Goal: Task Accomplishment & Management: Manage account settings

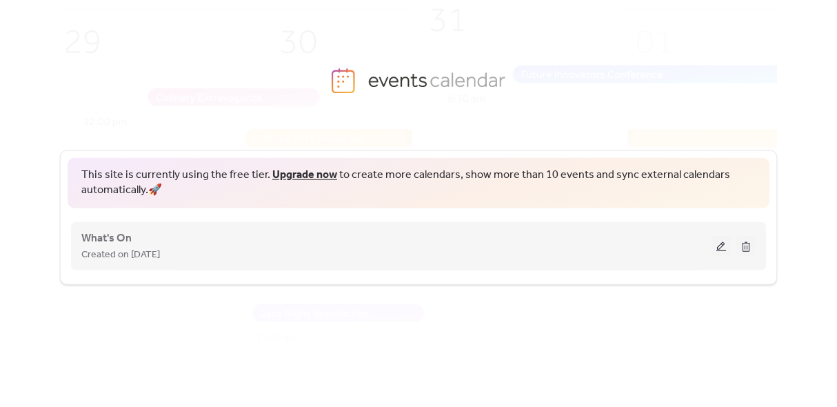
click at [311, 260] on div "Created on [DATE]" at bounding box center [396, 254] width 630 height 17
click at [256, 252] on div "Created on [DATE]" at bounding box center [396, 254] width 630 height 17
click at [718, 243] on button at bounding box center [720, 246] width 19 height 21
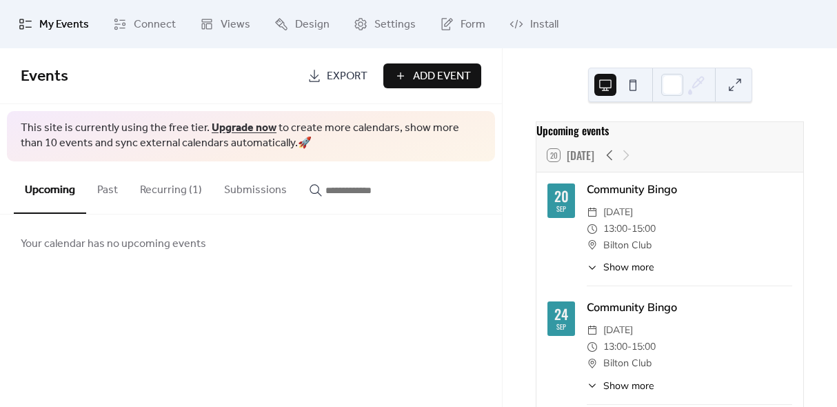
click at [173, 185] on button "Recurring (1)" at bounding box center [171, 186] width 84 height 51
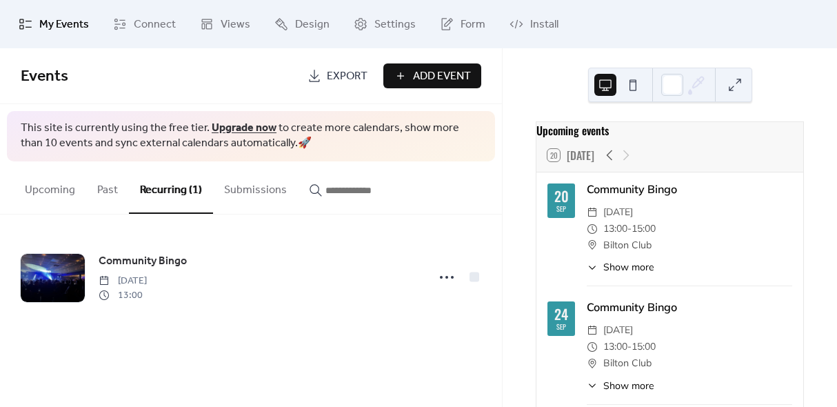
click at [48, 192] on button "Upcoming" at bounding box center [50, 186] width 72 height 51
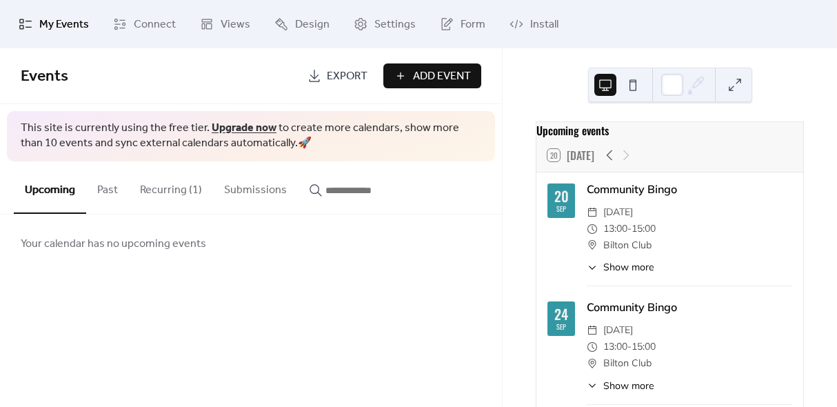
click at [110, 192] on button "Past" at bounding box center [107, 186] width 43 height 51
click at [626, 197] on div "Community Bingo" at bounding box center [688, 189] width 205 height 17
click at [162, 197] on button "Recurring (1)" at bounding box center [171, 186] width 84 height 51
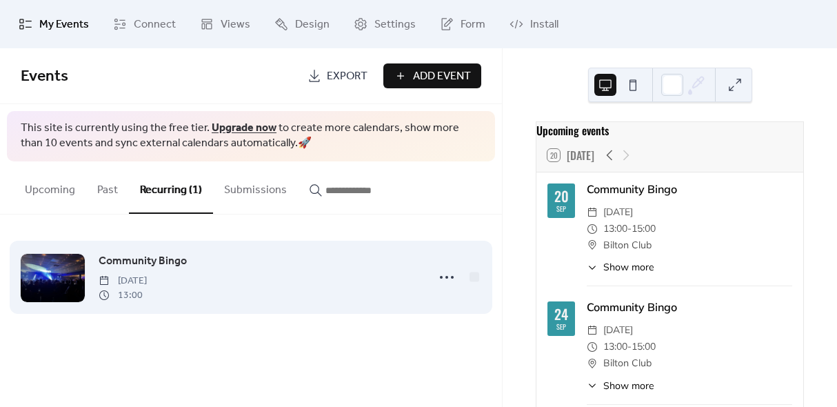
click at [152, 262] on span "Community Bingo" at bounding box center [143, 261] width 88 height 17
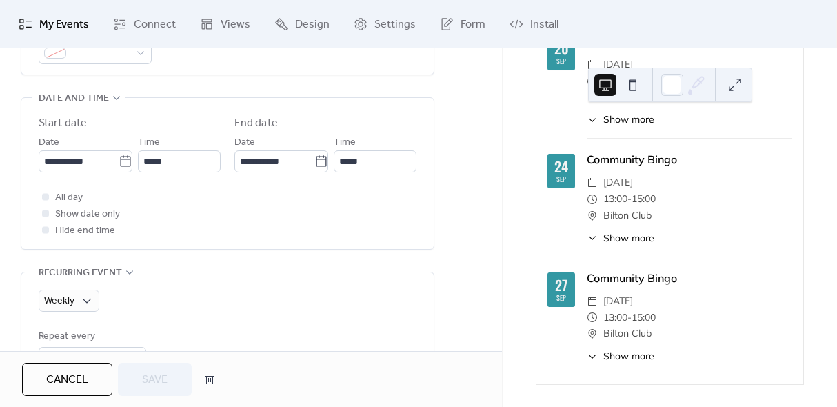
scroll to position [433, 0]
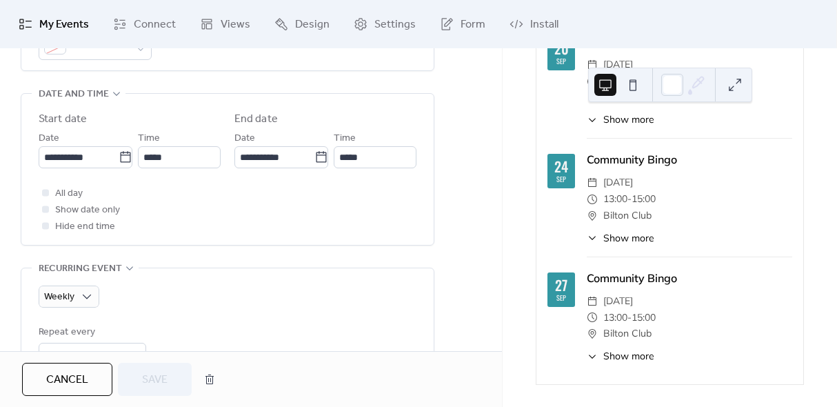
click at [613, 355] on span "Show more" at bounding box center [628, 356] width 51 height 14
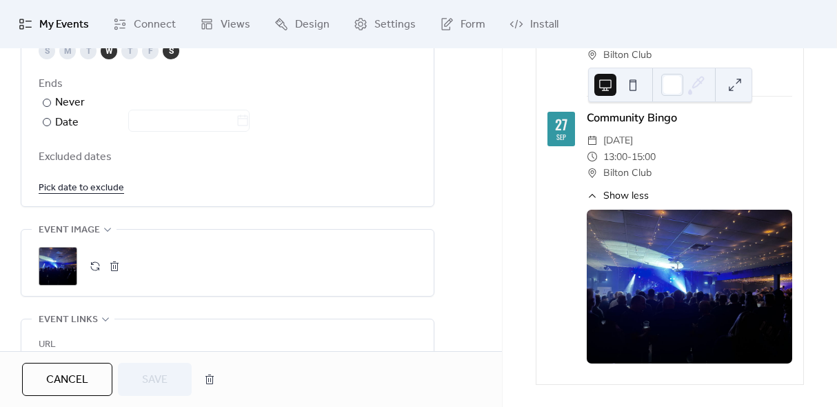
scroll to position [810, 0]
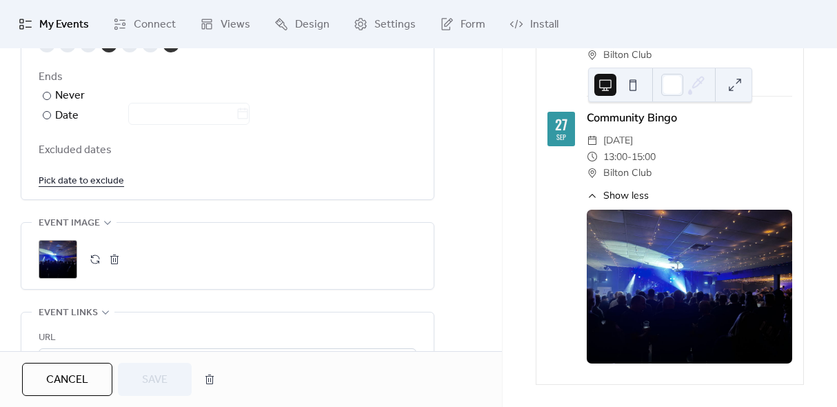
click at [121, 255] on button "button" at bounding box center [114, 258] width 19 height 19
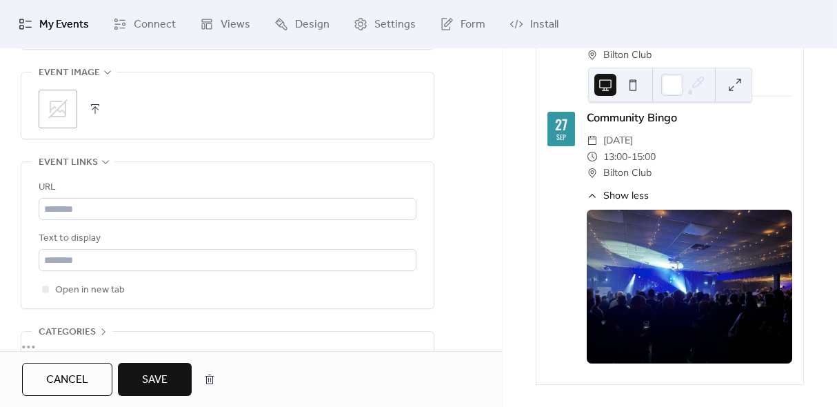
scroll to position [963, 0]
click at [157, 386] on span "Save" at bounding box center [154, 379] width 25 height 17
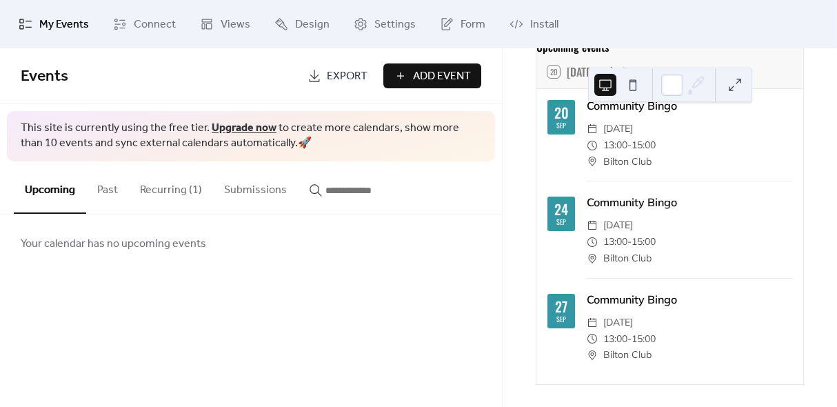
scroll to position [92, 0]
